Goal: Task Accomplishment & Management: Use online tool/utility

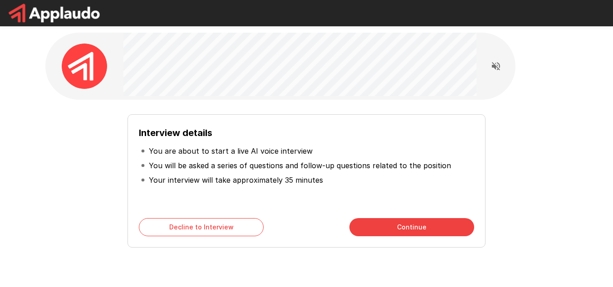
click at [366, 212] on div "Interview details You are about to start a live AI voice interview You will be …" at bounding box center [305, 180] width 357 height 133
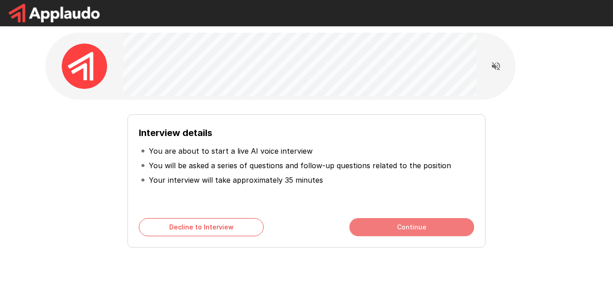
click at [372, 222] on button "Continue" at bounding box center [411, 227] width 125 height 18
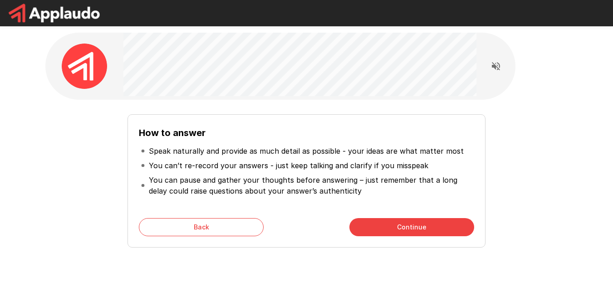
click at [372, 222] on button "Continue" at bounding box center [411, 227] width 125 height 18
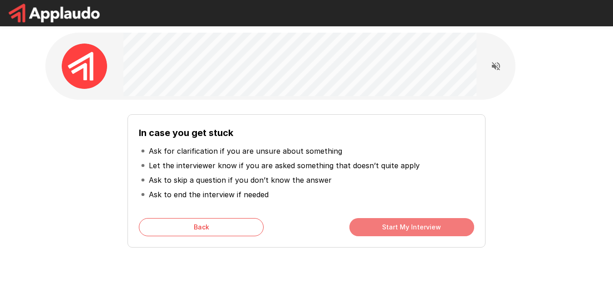
click at [372, 222] on button "Start My Interview" at bounding box center [411, 227] width 125 height 18
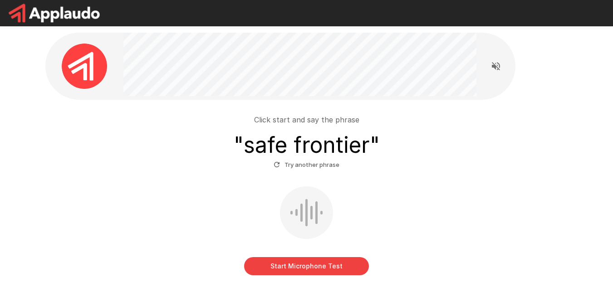
click at [293, 263] on button "Start Microphone Test" at bounding box center [306, 266] width 125 height 18
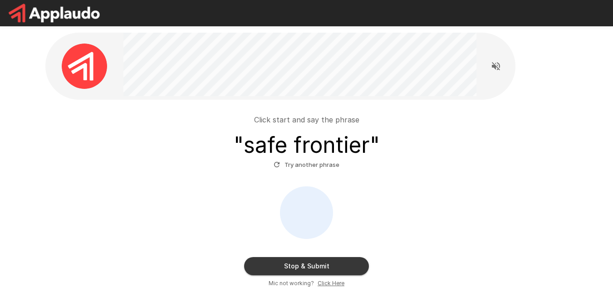
scroll to position [77, 0]
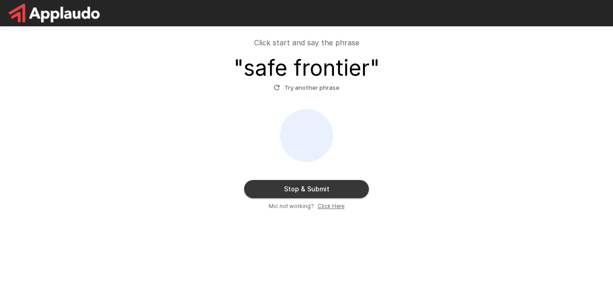
click at [314, 190] on button "Stop & Submit" at bounding box center [306, 189] width 125 height 18
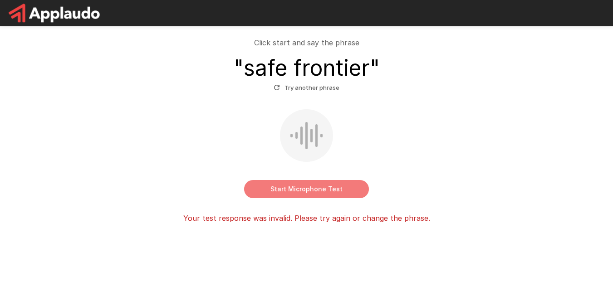
click at [319, 195] on button "Start Microphone Test" at bounding box center [306, 189] width 125 height 18
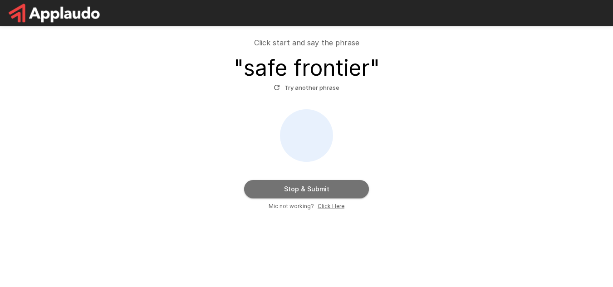
click at [319, 195] on button "Stop & Submit" at bounding box center [306, 189] width 125 height 18
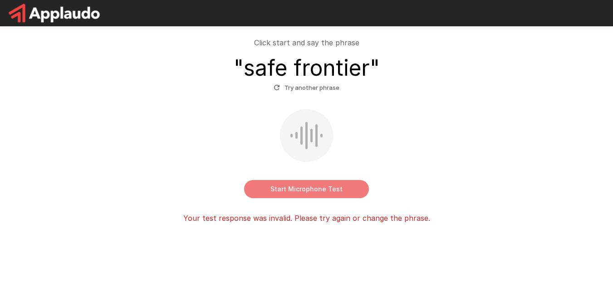
click at [319, 195] on button "Start Microphone Test" at bounding box center [306, 189] width 125 height 18
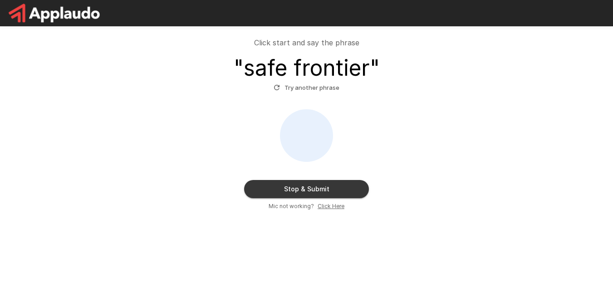
click at [318, 91] on button "Try another phrase" at bounding box center [306, 88] width 70 height 14
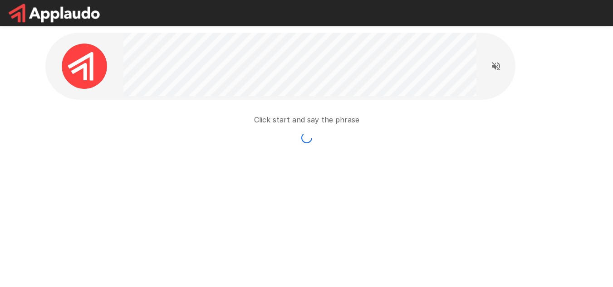
scroll to position [0, 0]
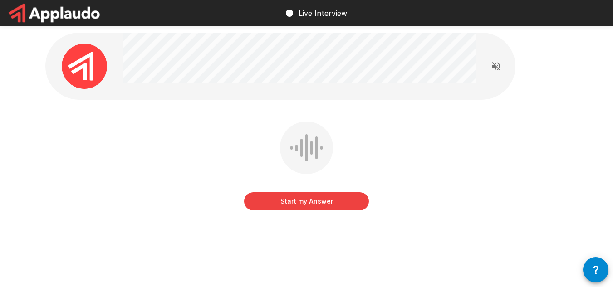
click at [295, 202] on button "Start my Answer" at bounding box center [306, 201] width 125 height 18
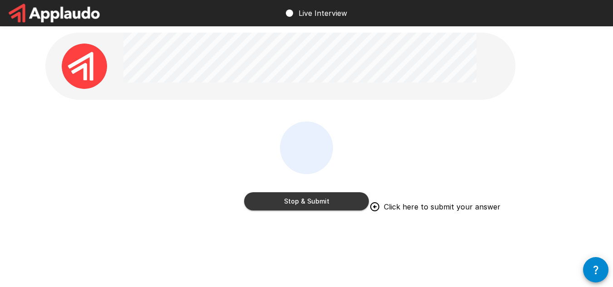
click at [434, 199] on div "Stop & Submit Click here to submit your answer" at bounding box center [306, 173] width 522 height 102
click at [444, 199] on div "Stop & Submit Click here to submit your answer" at bounding box center [306, 173] width 522 height 102
click at [551, 198] on div "Stop & Submit Click here to submit your answer" at bounding box center [306, 173] width 522 height 102
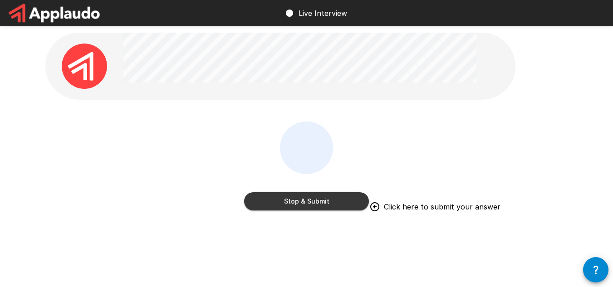
click at [534, 203] on div "Stop & Submit Click here to submit your answer" at bounding box center [306, 173] width 522 height 102
click at [379, 202] on div "Stop & Submit Click here to submit your answer" at bounding box center [306, 173] width 522 height 102
click at [513, 201] on div "Stop & Submit Click here to submit your answer" at bounding box center [306, 173] width 522 height 102
drag, startPoint x: 543, startPoint y: 192, endPoint x: 435, endPoint y: 192, distance: 107.9
click at [542, 192] on div "Stop & Submit Click here to submit your answer" at bounding box center [306, 173] width 522 height 102
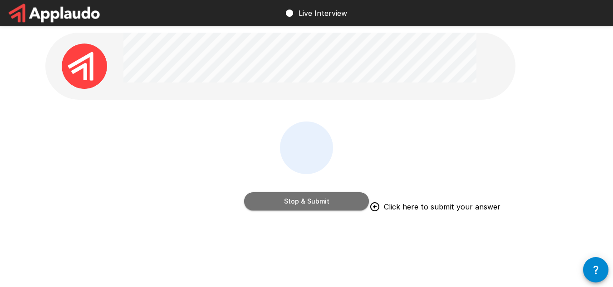
click at [344, 200] on button "Stop & Submit" at bounding box center [306, 201] width 125 height 18
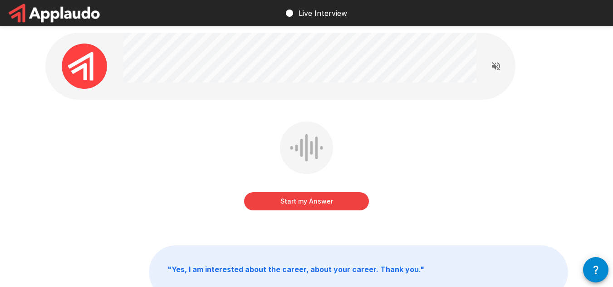
click at [321, 202] on button "Start my Answer" at bounding box center [306, 201] width 125 height 18
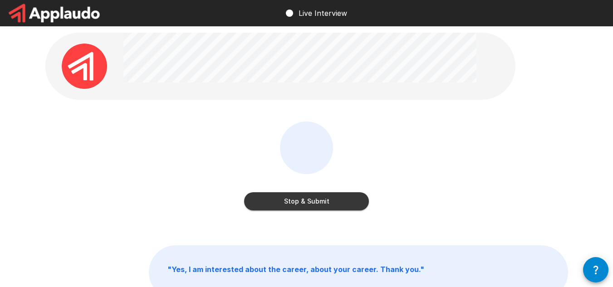
click at [321, 204] on button "Stop & Submit" at bounding box center [306, 201] width 125 height 18
